Goal: Find specific page/section: Find specific page/section

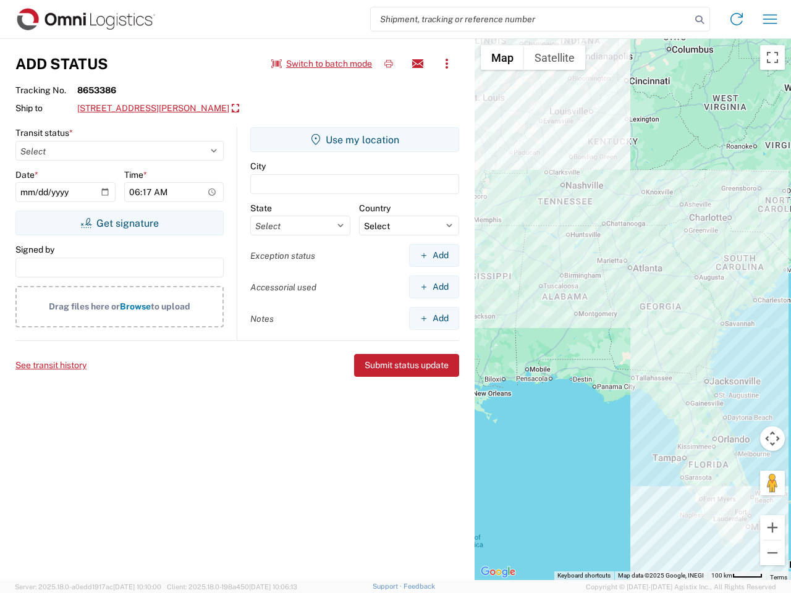
click at [531, 19] on input "search" at bounding box center [531, 18] width 320 height 23
click at [699, 20] on icon at bounding box center [699, 19] width 17 height 17
click at [736, 19] on icon at bounding box center [737, 19] width 20 height 20
click at [770, 19] on icon "button" at bounding box center [770, 18] width 14 height 9
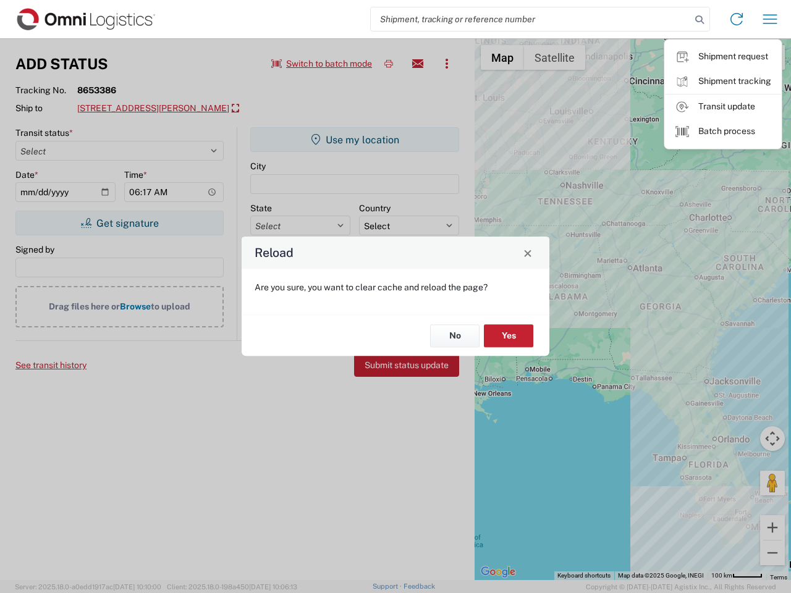
click at [447, 64] on div "Reload Are you sure, you want to clear cache and reload the page? No Yes" at bounding box center [395, 296] width 791 height 593
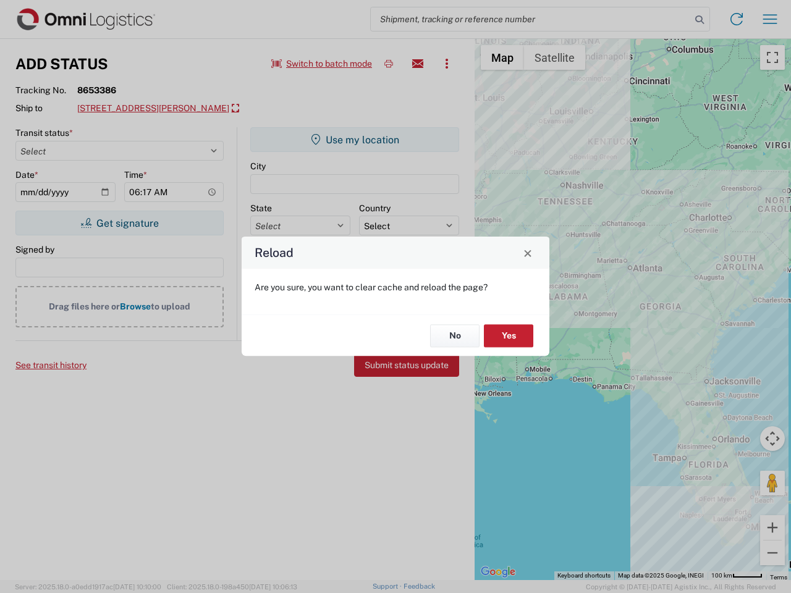
click at [165, 109] on div "Reload Are you sure, you want to clear cache and reload the page? No Yes" at bounding box center [395, 296] width 791 height 593
click at [119, 223] on div "Reload Are you sure, you want to clear cache and reload the page? No Yes" at bounding box center [395, 296] width 791 height 593
